Goal: Task Accomplishment & Management: Use online tool/utility

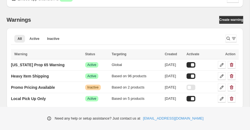
scroll to position [19, 0]
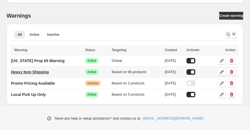
click at [32, 72] on p "Heavy Item Shipping" at bounding box center [30, 71] width 38 height 5
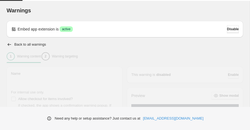
type input "**********"
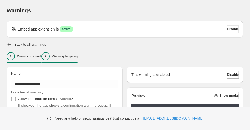
click at [78, 53] on div "2 Warning targeting" at bounding box center [59, 56] width 36 height 8
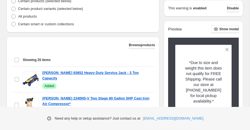
scroll to position [147, 0]
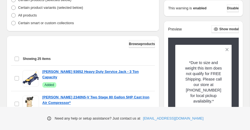
click at [136, 43] on span "Browse products" at bounding box center [142, 44] width 26 height 4
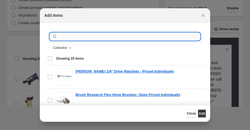
click at [88, 35] on input ":r1c:" at bounding box center [129, 37] width 142 height 8
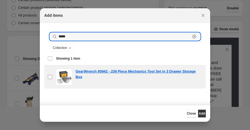
type input "*****"
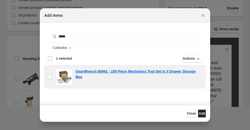
click at [199, 113] on span "Add" at bounding box center [202, 113] width 6 height 4
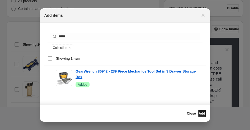
scroll to position [256, 0]
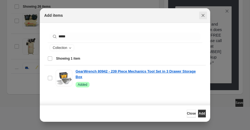
click at [203, 16] on icon "Close" at bounding box center [203, 15] width 3 height 3
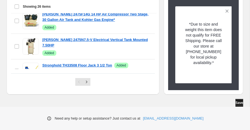
click at [235, 102] on span "Save" at bounding box center [239, 103] width 8 height 4
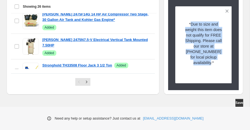
drag, startPoint x: 191, startPoint y: 24, endPoint x: 222, endPoint y: 71, distance: 56.3
click at [222, 71] on div "*Due to size and weight this item does not qualify for FREE Shipping. Please ca…" at bounding box center [203, 45] width 37 height 58
copy p "Due to size and weight this item does not qualify for FREE Shipping. Please cal…"
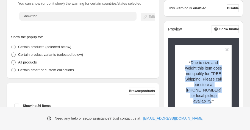
scroll to position [0, 0]
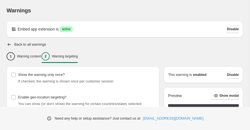
click at [24, 44] on h2 "Back to all warnings" at bounding box center [30, 44] width 32 height 4
click at [8, 44] on icon "button" at bounding box center [10, 44] width 4 height 3
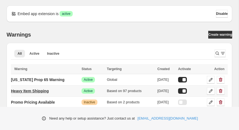
click at [34, 91] on p "Heavy Item Shipping" at bounding box center [30, 90] width 38 height 5
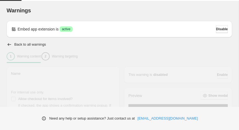
type input "**********"
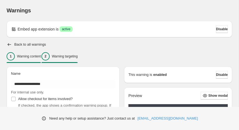
click at [78, 57] on p "Warning targeting" at bounding box center [65, 56] width 26 height 4
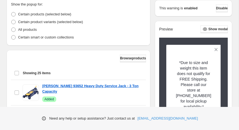
click at [136, 58] on span "Browse products" at bounding box center [133, 58] width 26 height 4
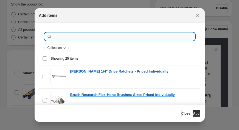
click at [80, 37] on input ":r1c:" at bounding box center [124, 37] width 142 height 8
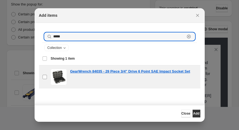
type input "*****"
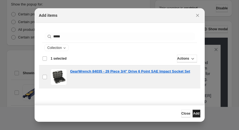
click at [193, 113] on span "Add" at bounding box center [196, 113] width 6 height 4
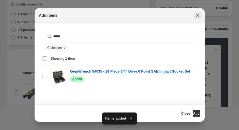
click at [197, 15] on icon "Close" at bounding box center [197, 15] width 3 height 3
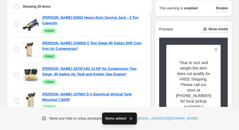
scroll to position [256, 0]
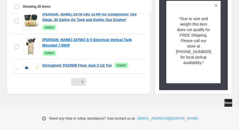
click at [225, 102] on span "Save" at bounding box center [229, 103] width 8 height 4
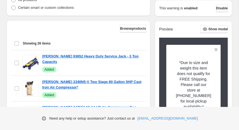
scroll to position [0, 0]
